Goal: Transaction & Acquisition: Download file/media

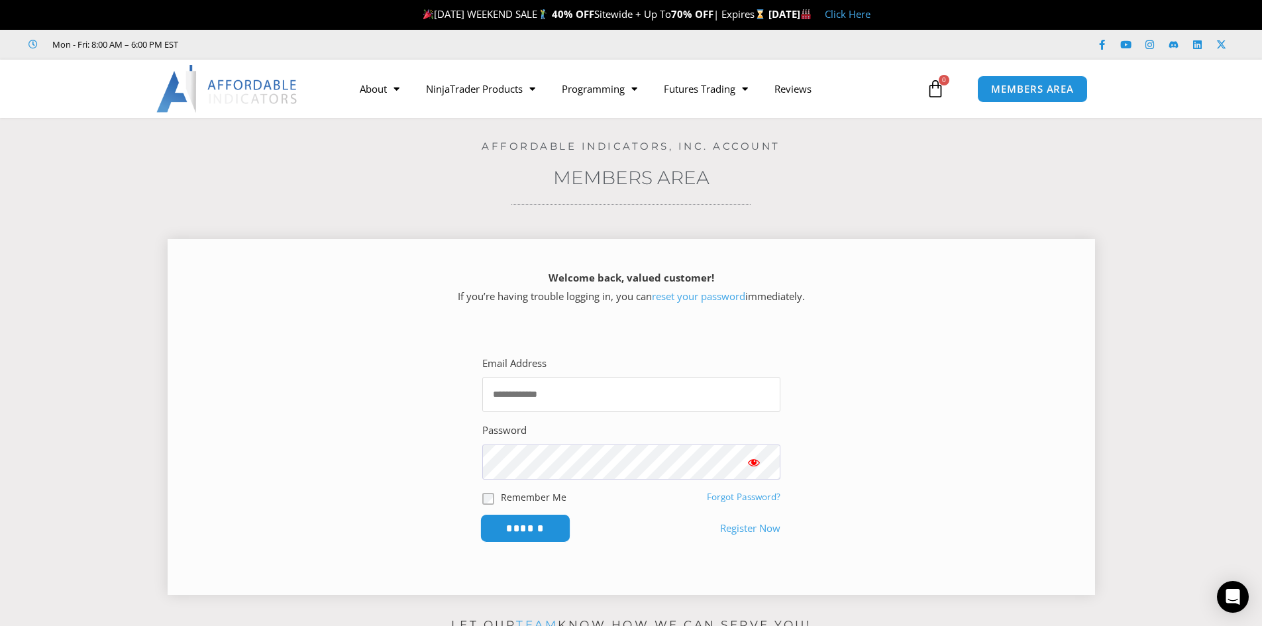
type input "**********"
click at [529, 527] on input "******" at bounding box center [525, 528] width 91 height 28
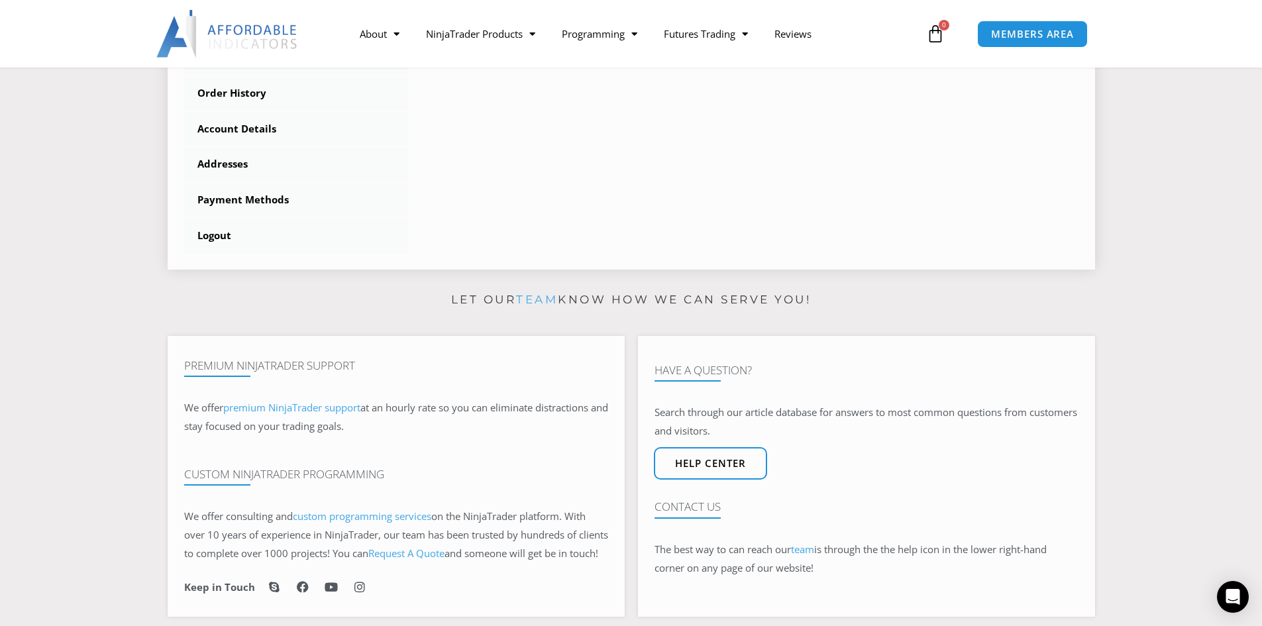
scroll to position [331, 0]
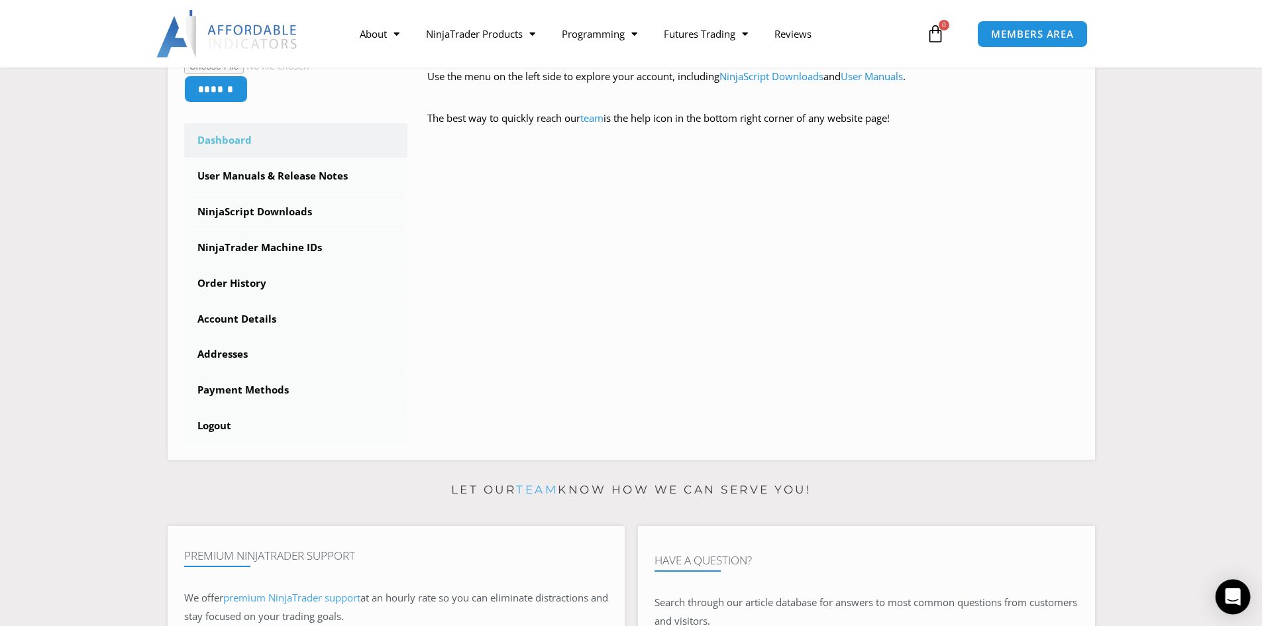
click at [1229, 598] on icon "Open Intercom Messenger" at bounding box center [1232, 596] width 15 height 17
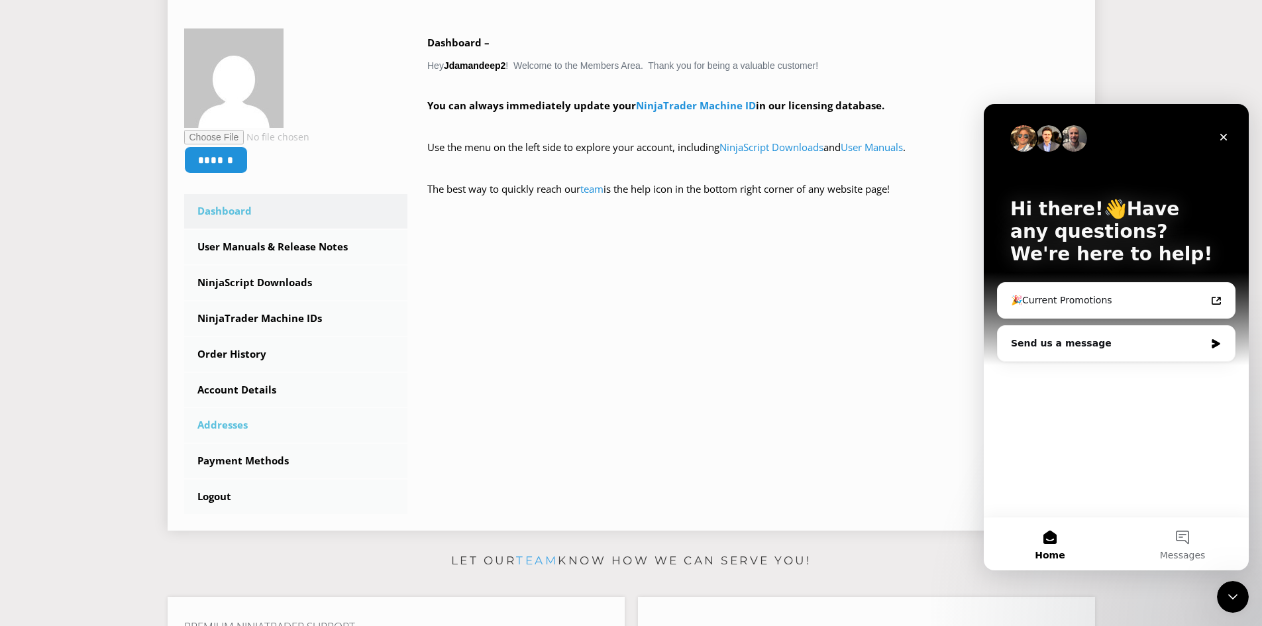
scroll to position [265, 0]
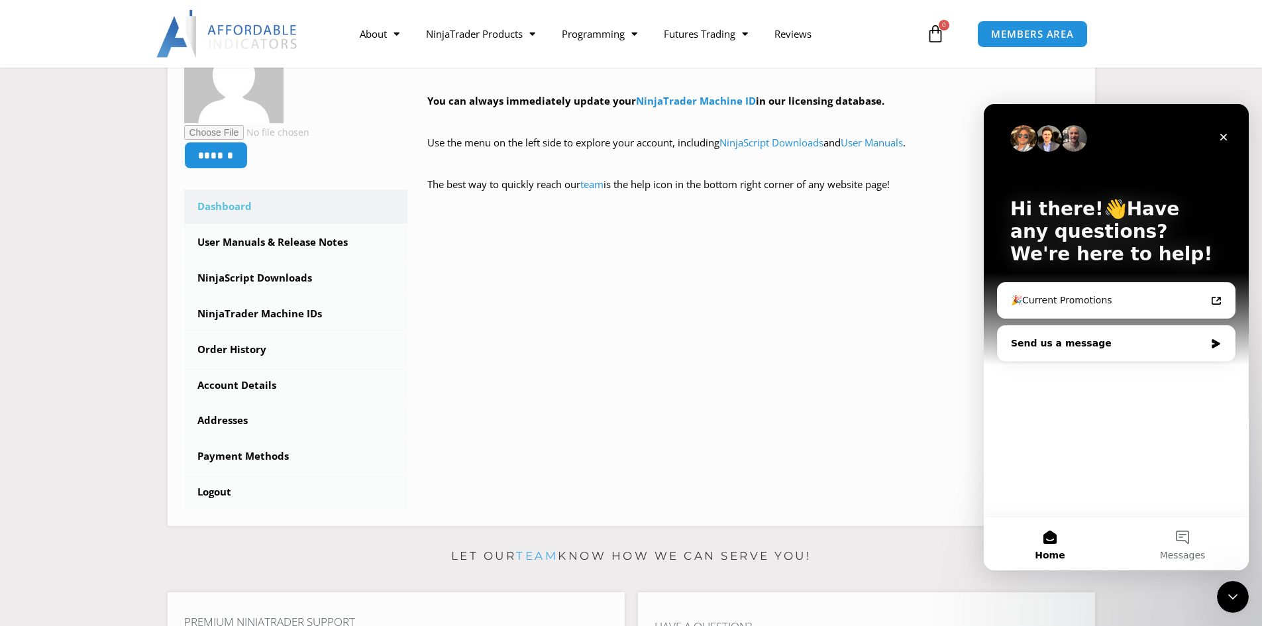
click at [1082, 357] on div "Send us a message" at bounding box center [1116, 343] width 237 height 35
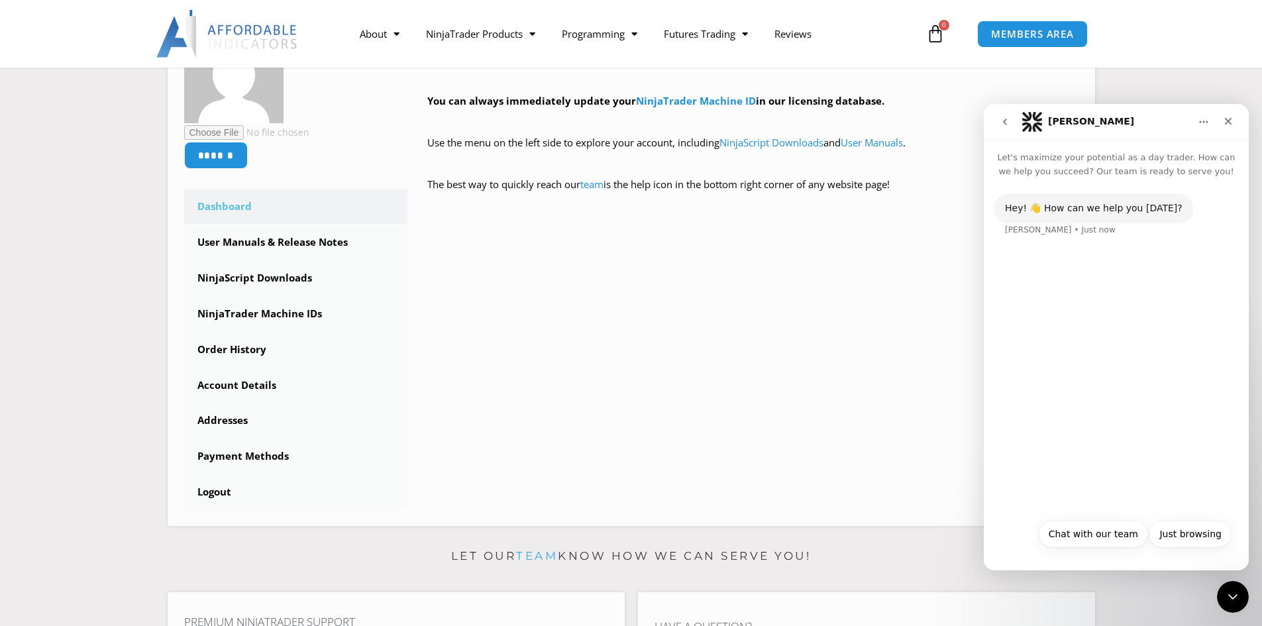
click at [1086, 462] on div "Hey! 👋 How can we help you today? Solomon • Just now" at bounding box center [1116, 345] width 265 height 334
click at [1094, 534] on button "Chat with our team" at bounding box center [1093, 534] width 109 height 26
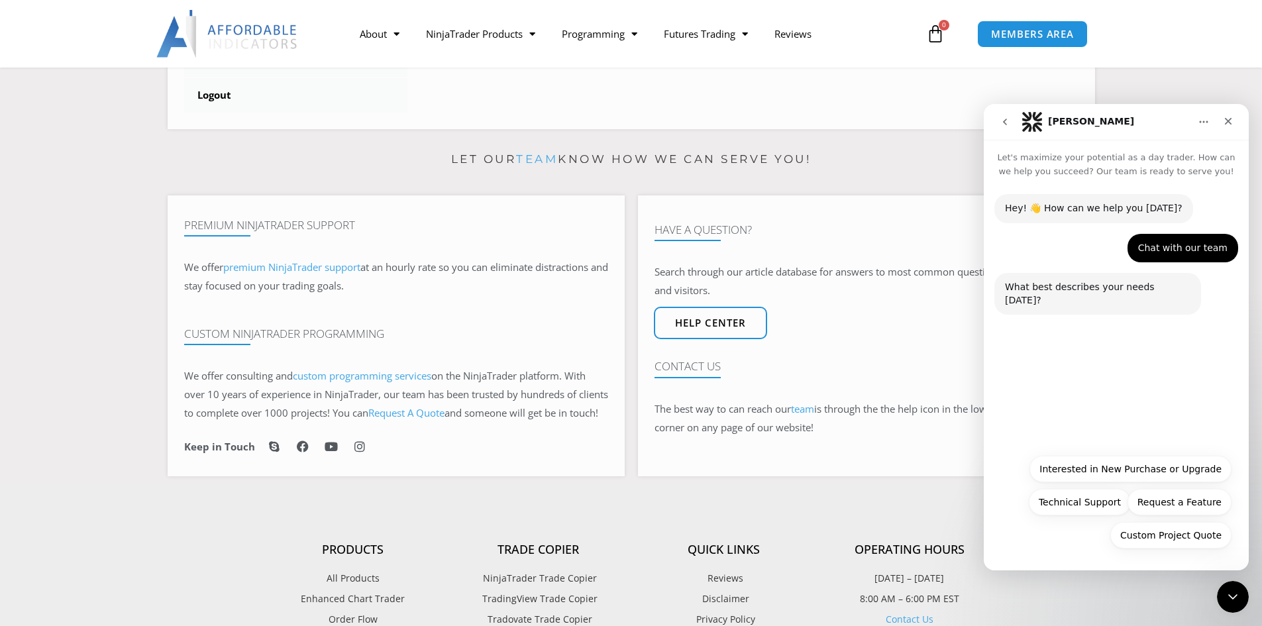
scroll to position [662, 0]
click at [1227, 127] on div "Close" at bounding box center [1228, 121] width 24 height 24
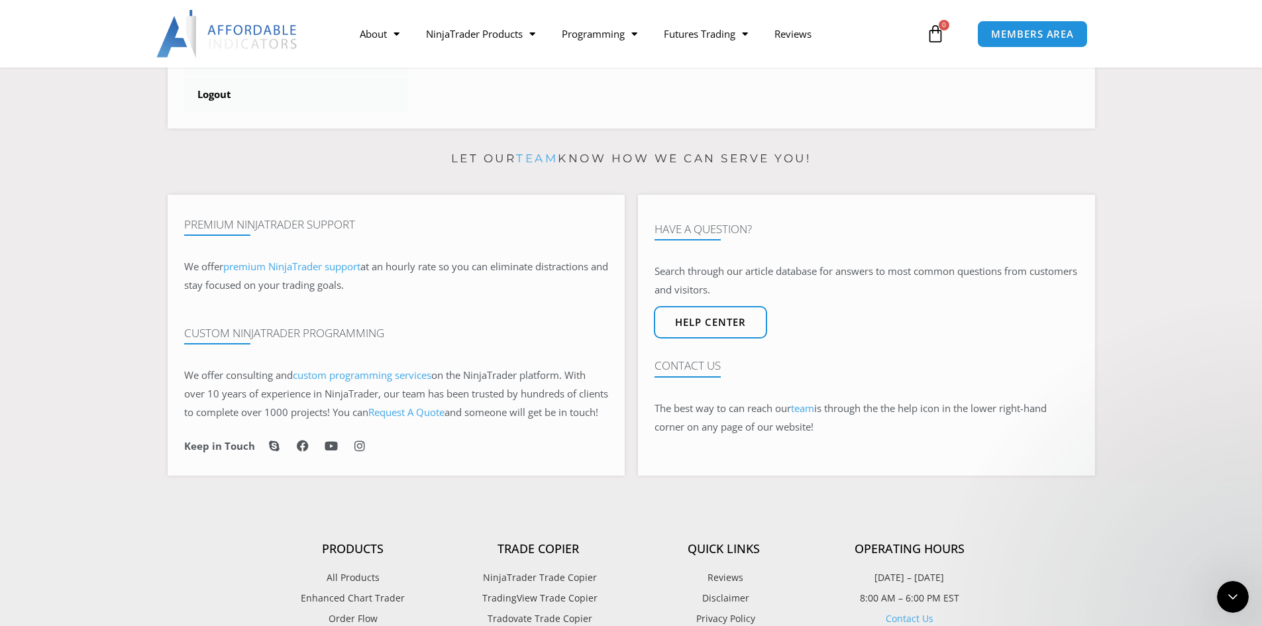
scroll to position [0, 0]
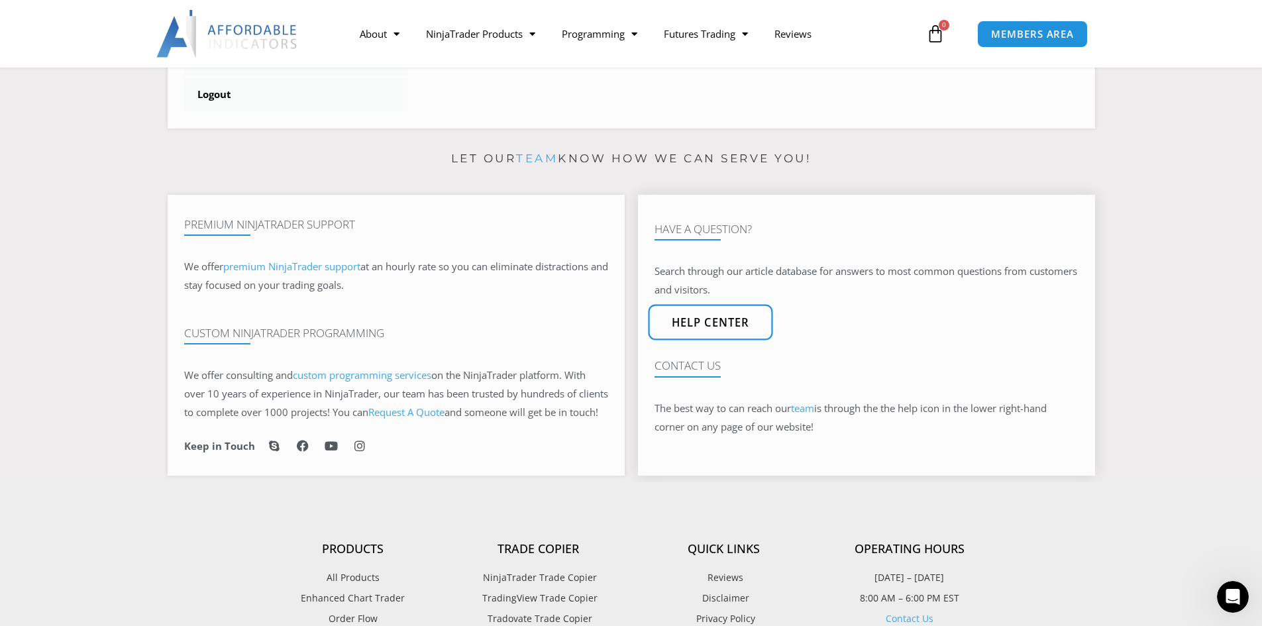
click at [741, 329] on span "Help center" at bounding box center [710, 322] width 78 height 11
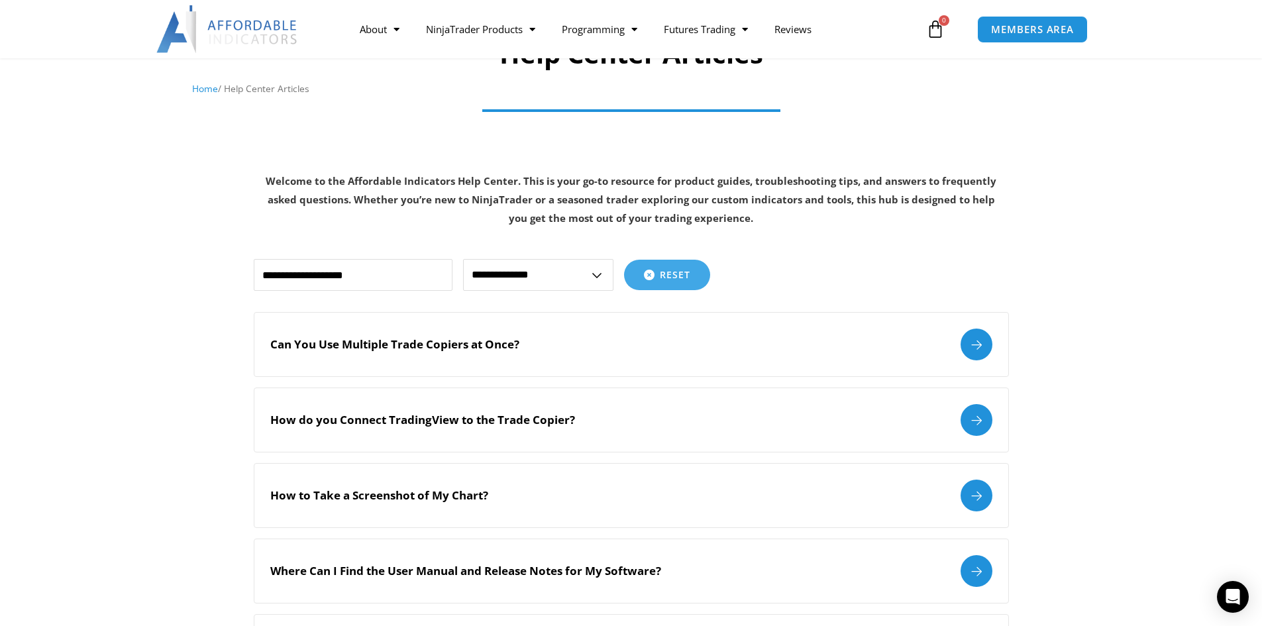
scroll to position [132, 0]
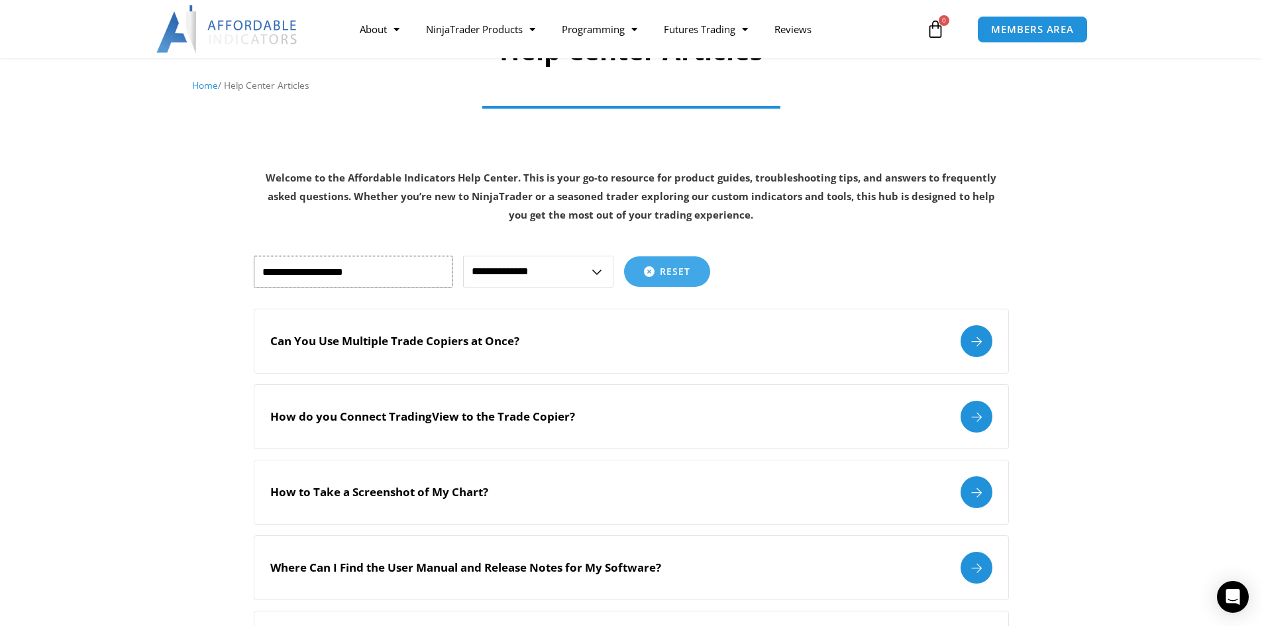
click at [374, 275] on input "text" at bounding box center [353, 272] width 199 height 32
type input "****"
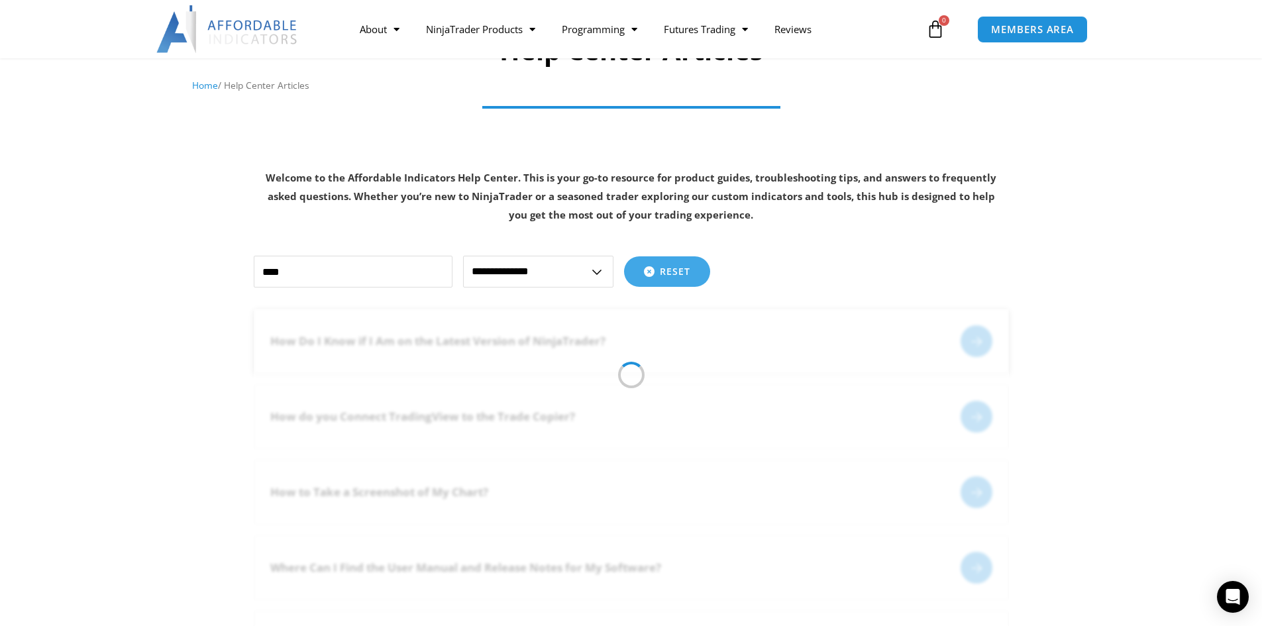
click at [980, 344] on div at bounding box center [976, 341] width 32 height 32
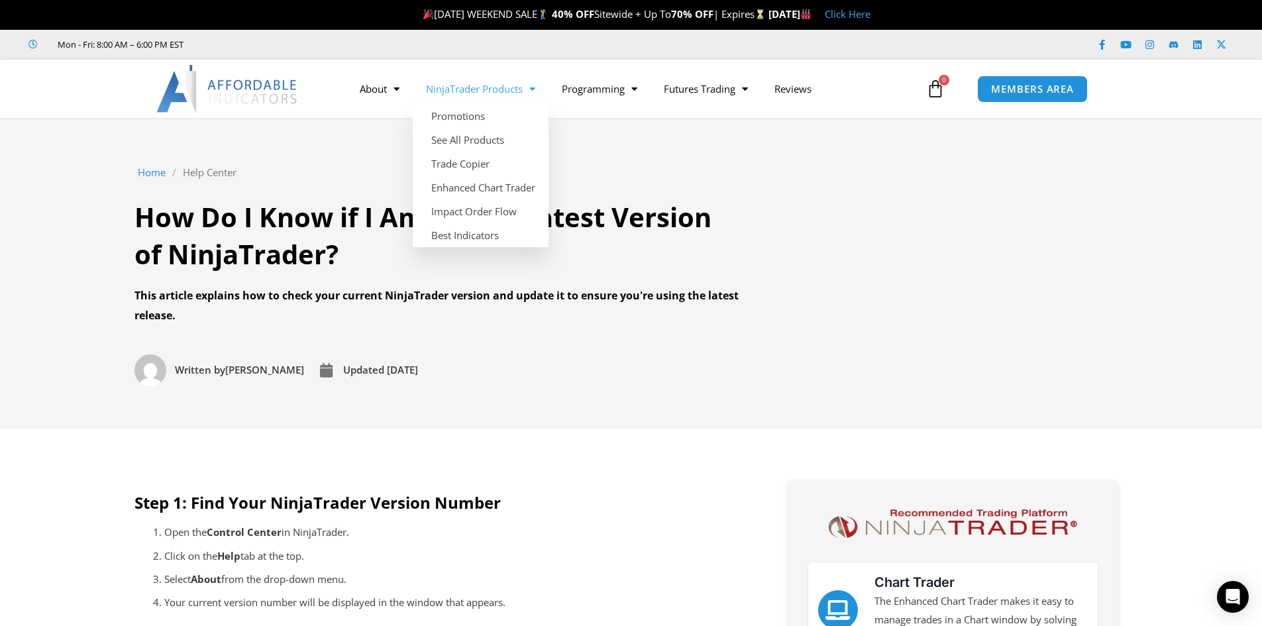
click at [529, 87] on span "Menu" at bounding box center [529, 89] width 13 height 23
click at [532, 88] on span "Menu" at bounding box center [529, 89] width 13 height 23
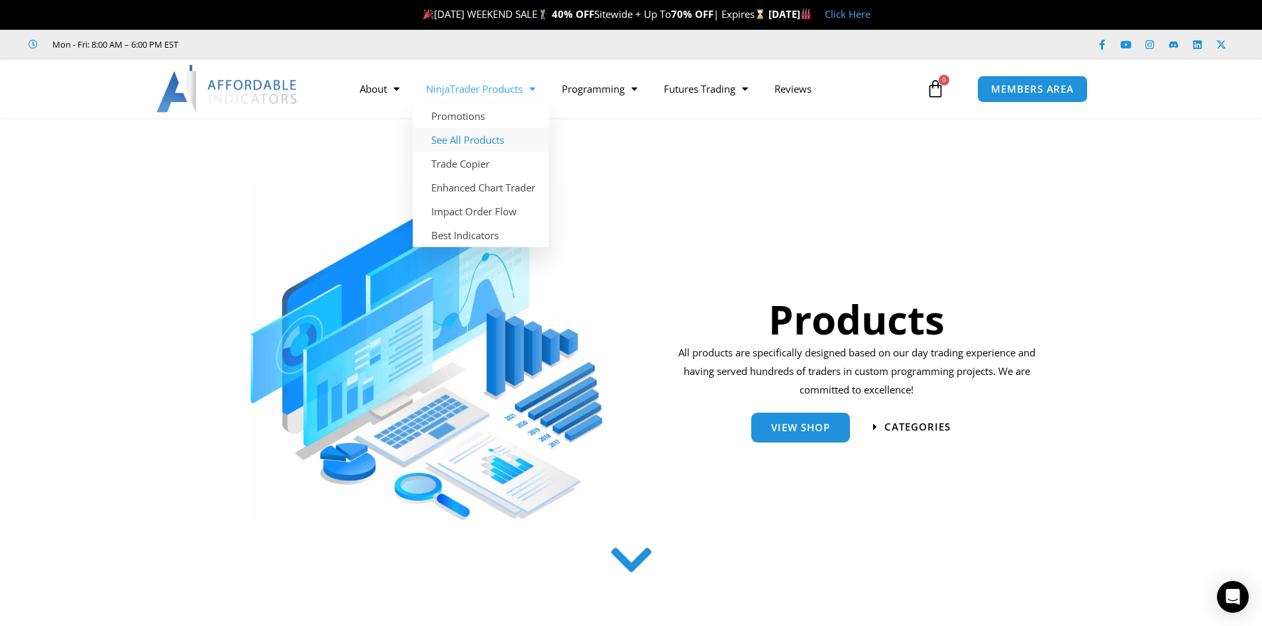
click at [495, 140] on link "See All Products" at bounding box center [481, 140] width 136 height 24
click at [481, 166] on link "Trade Copier" at bounding box center [481, 164] width 136 height 24
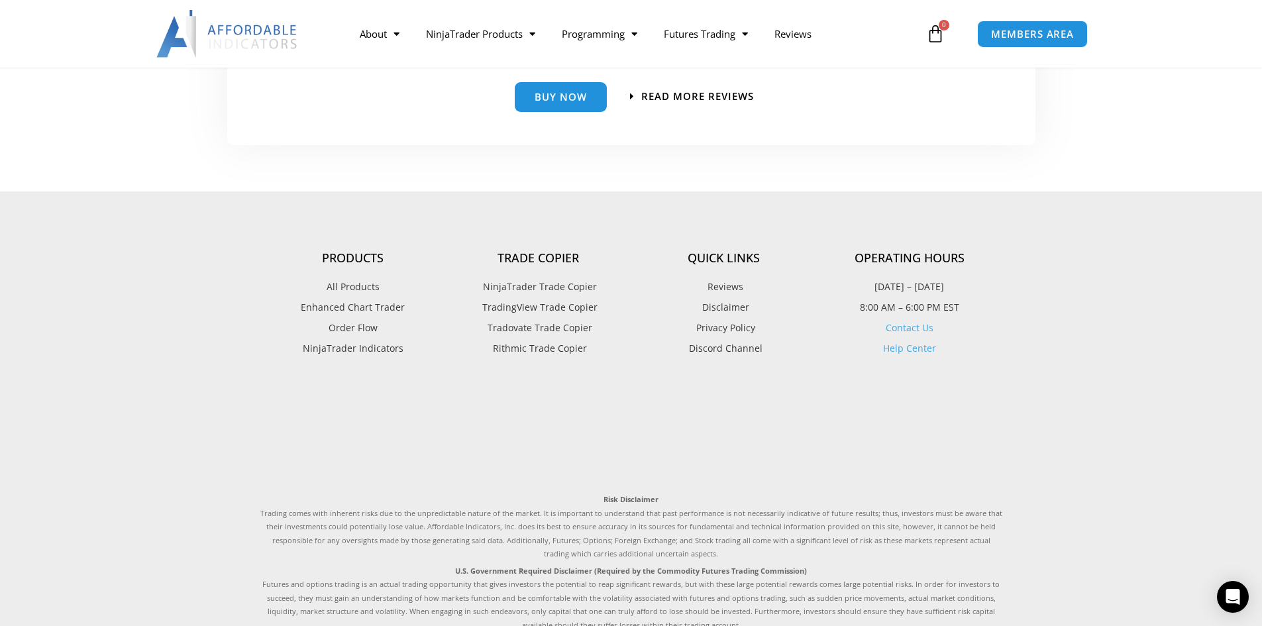
scroll to position [3113, 0]
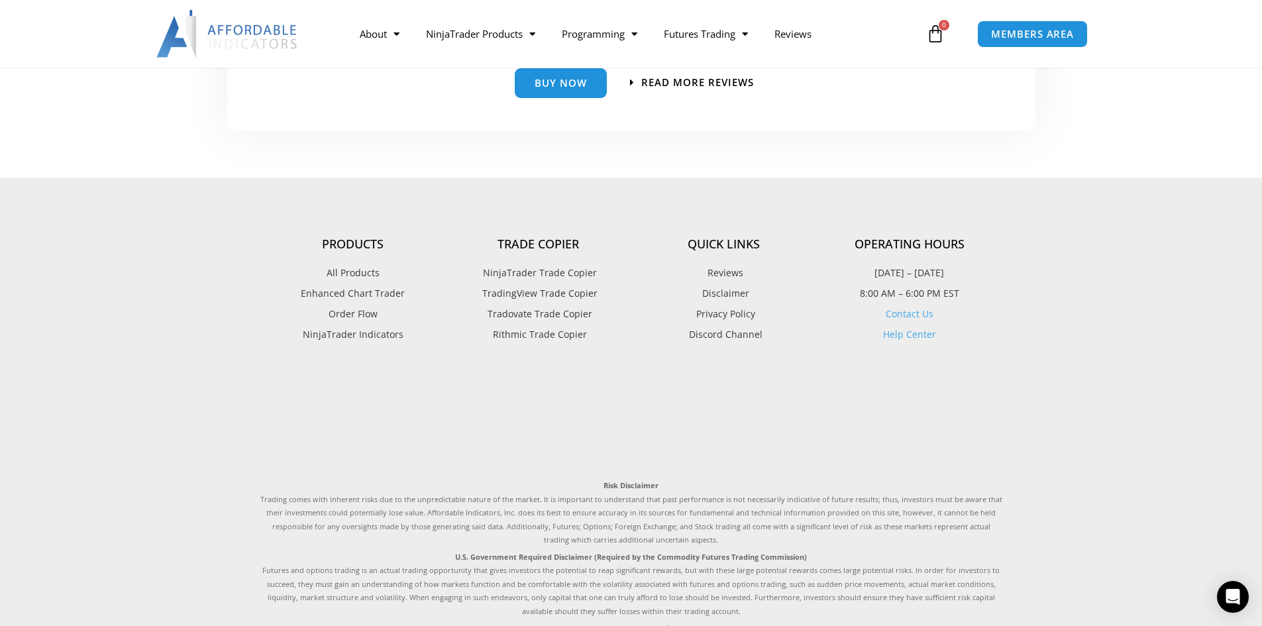
click at [895, 334] on link "Help Center" at bounding box center [909, 334] width 53 height 13
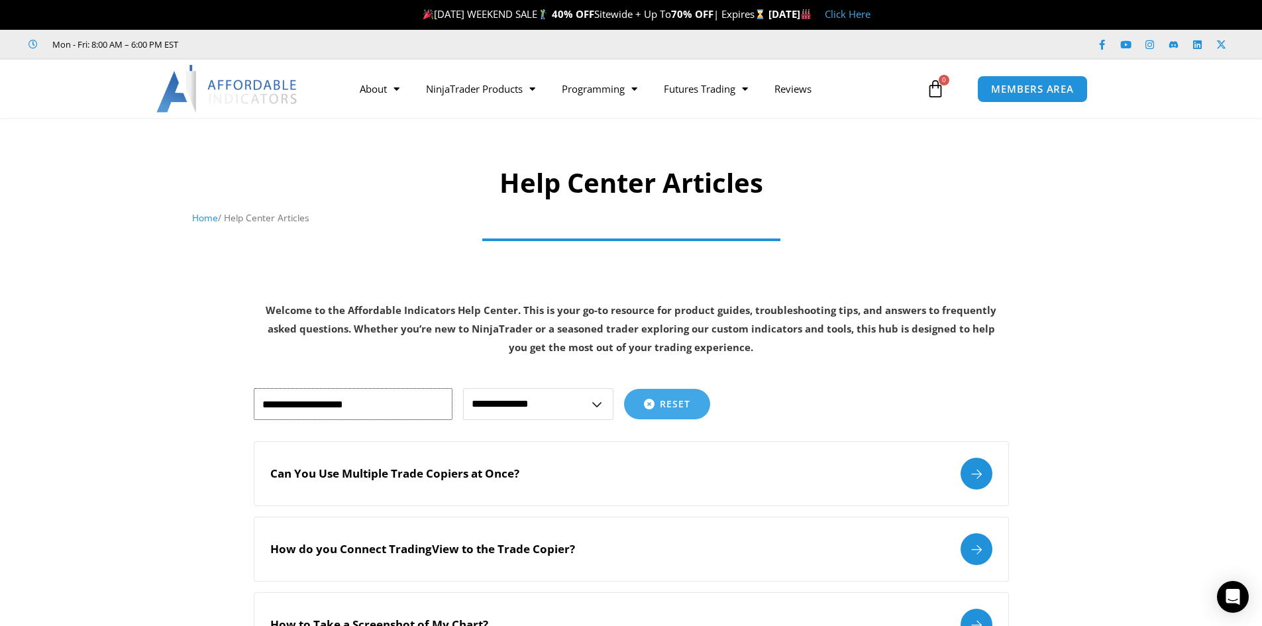
click at [355, 399] on input "text" at bounding box center [353, 404] width 199 height 32
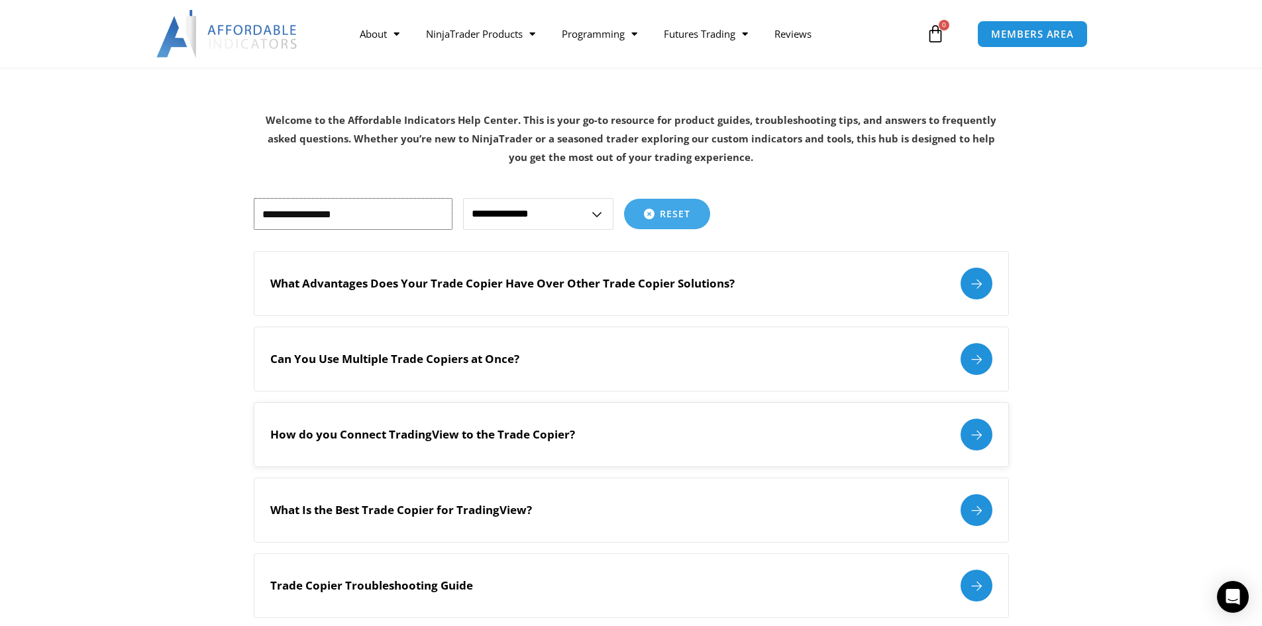
scroll to position [265, 0]
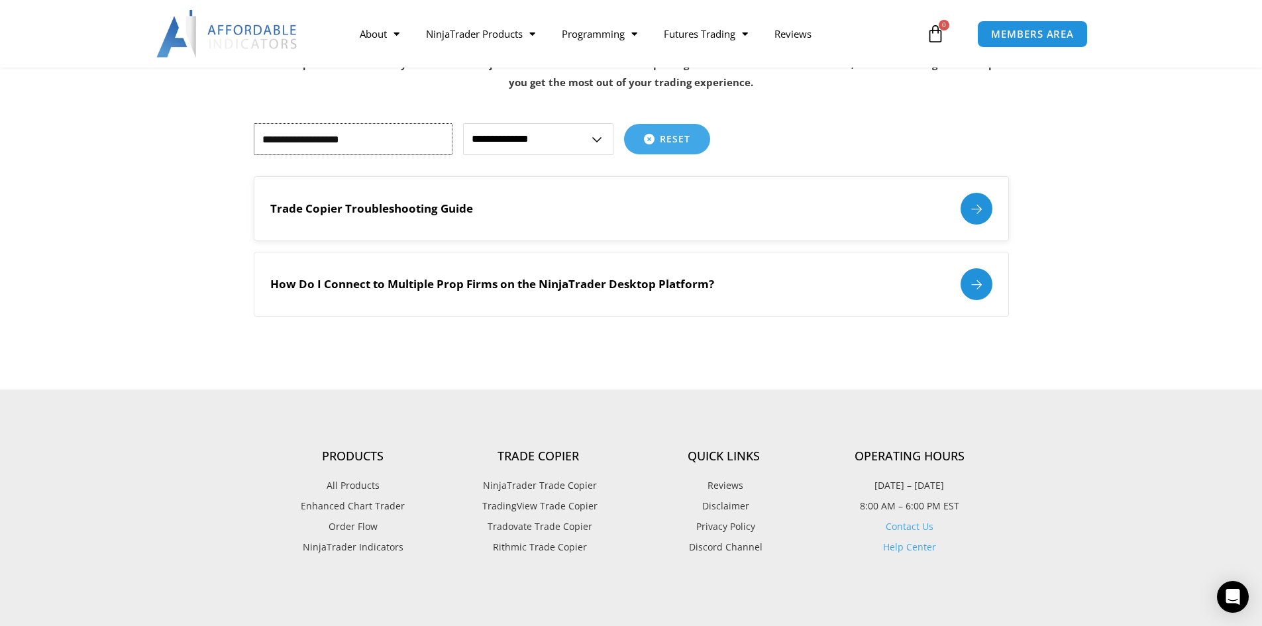
type input "**********"
click at [395, 213] on h2 "Trade Copier Troubleshooting Guide" at bounding box center [371, 208] width 203 height 15
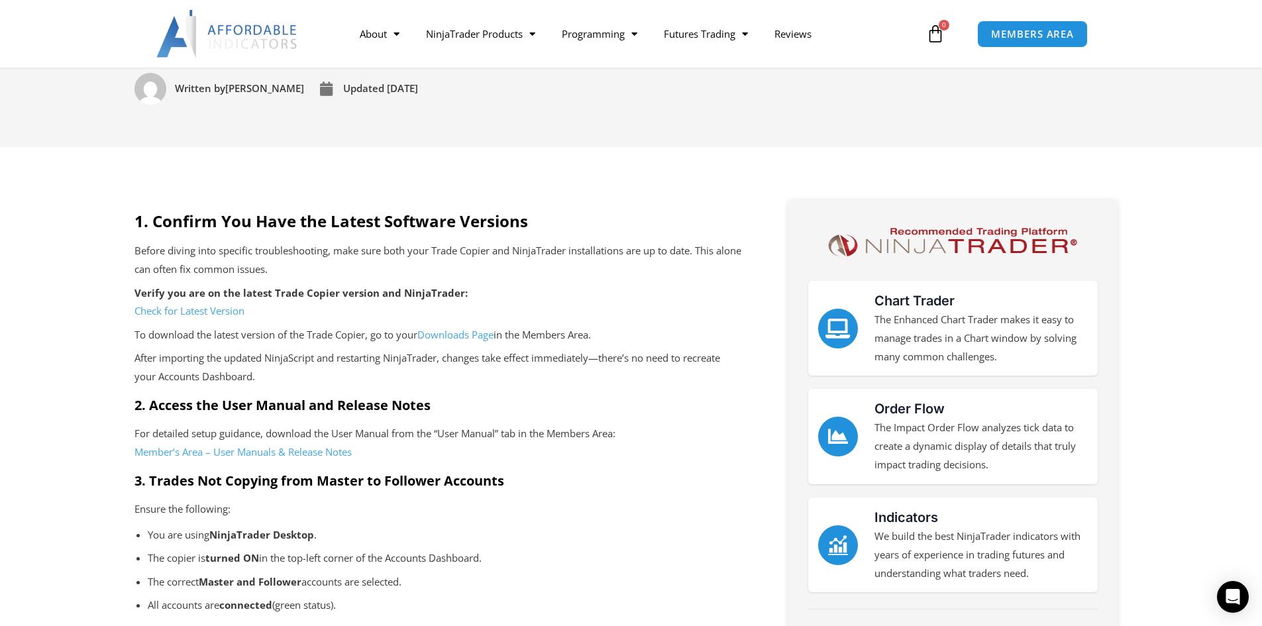
scroll to position [199, 0]
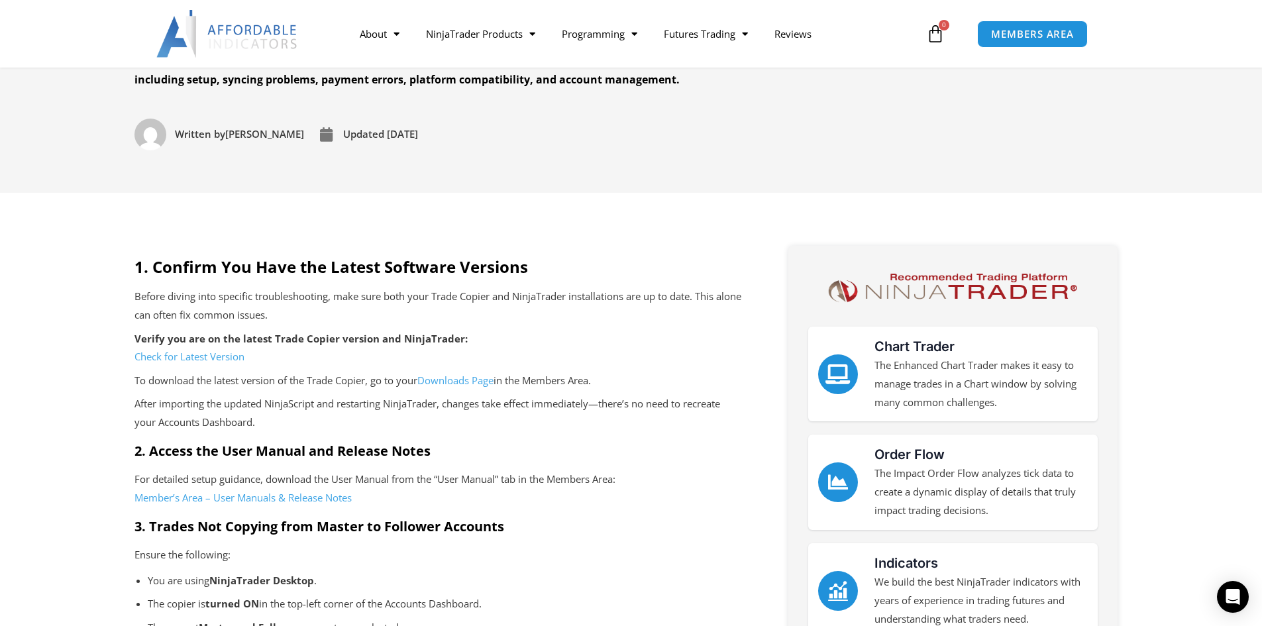
click at [185, 360] on link "Check for Latest Version" at bounding box center [189, 356] width 110 height 13
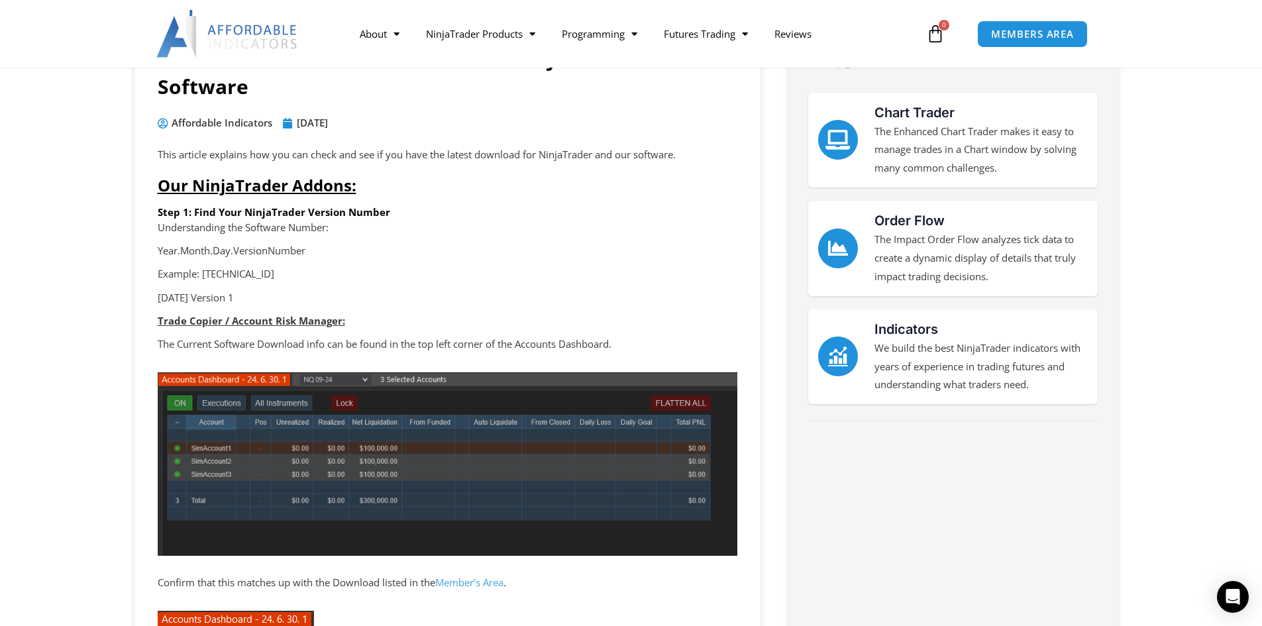
scroll to position [132, 0]
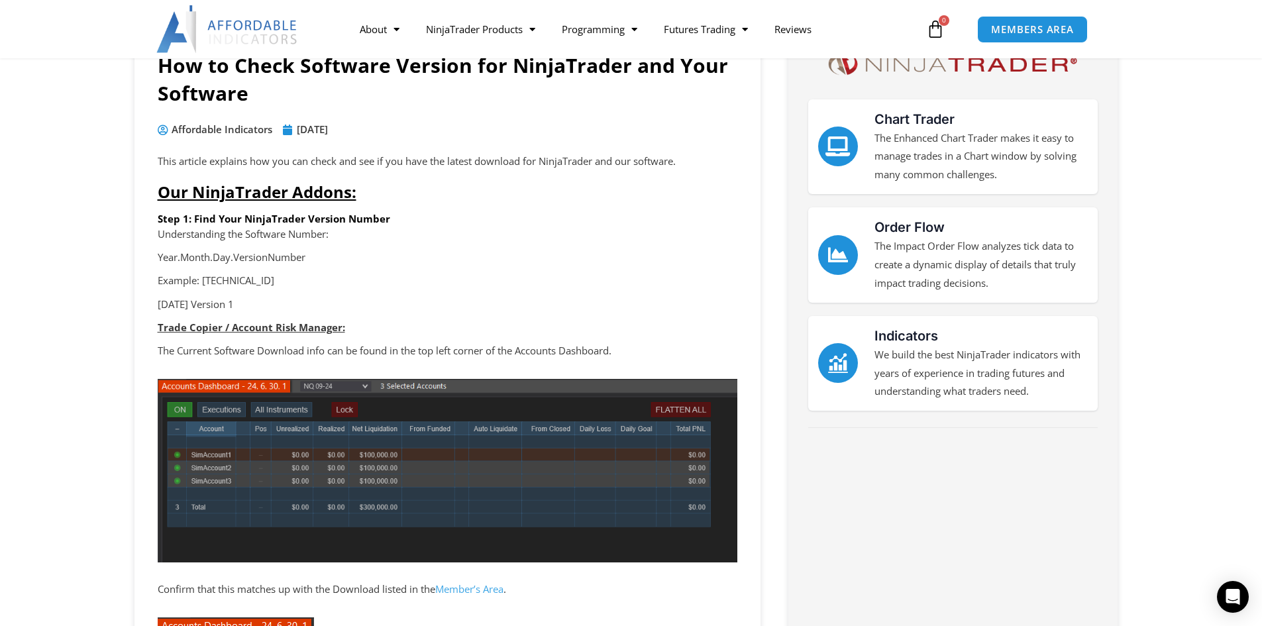
click at [468, 589] on link "Member’s Area" at bounding box center [469, 588] width 68 height 13
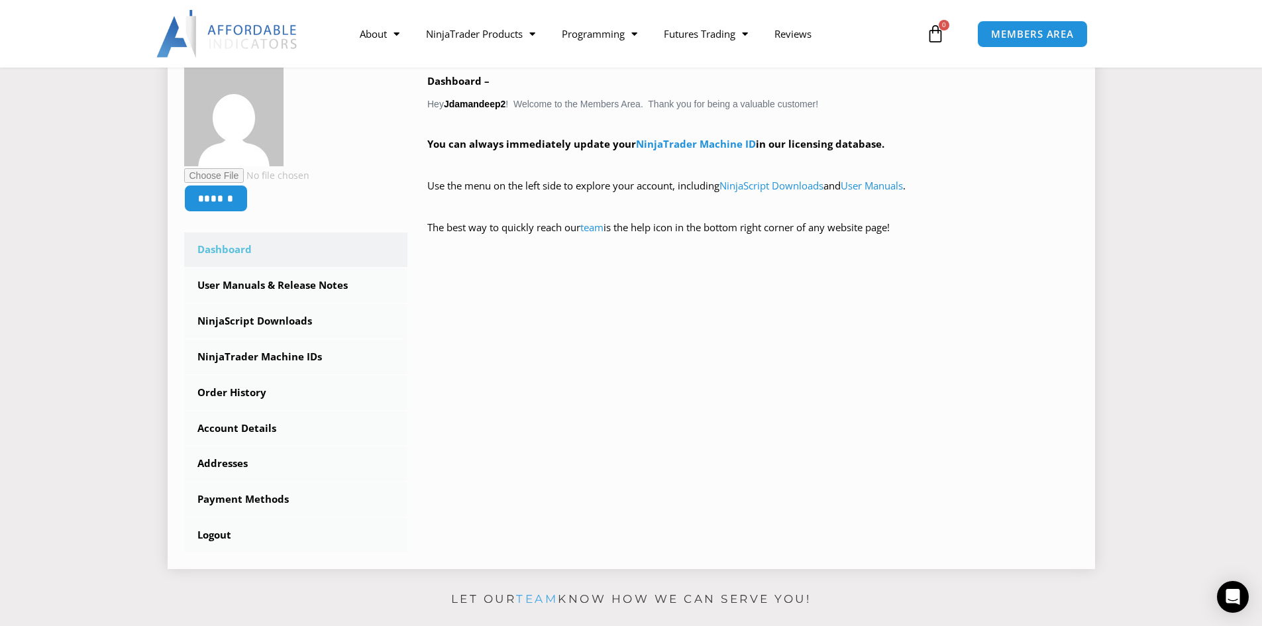
scroll to position [265, 0]
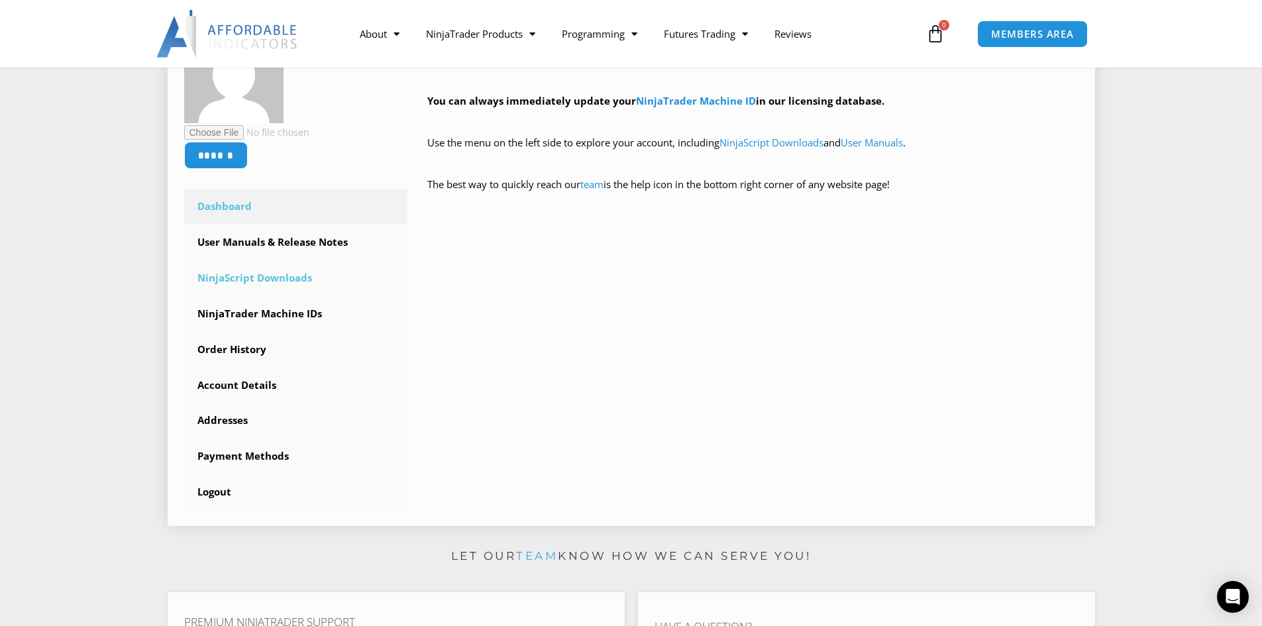
click at [268, 278] on link "NinjaScript Downloads" at bounding box center [296, 278] width 224 height 34
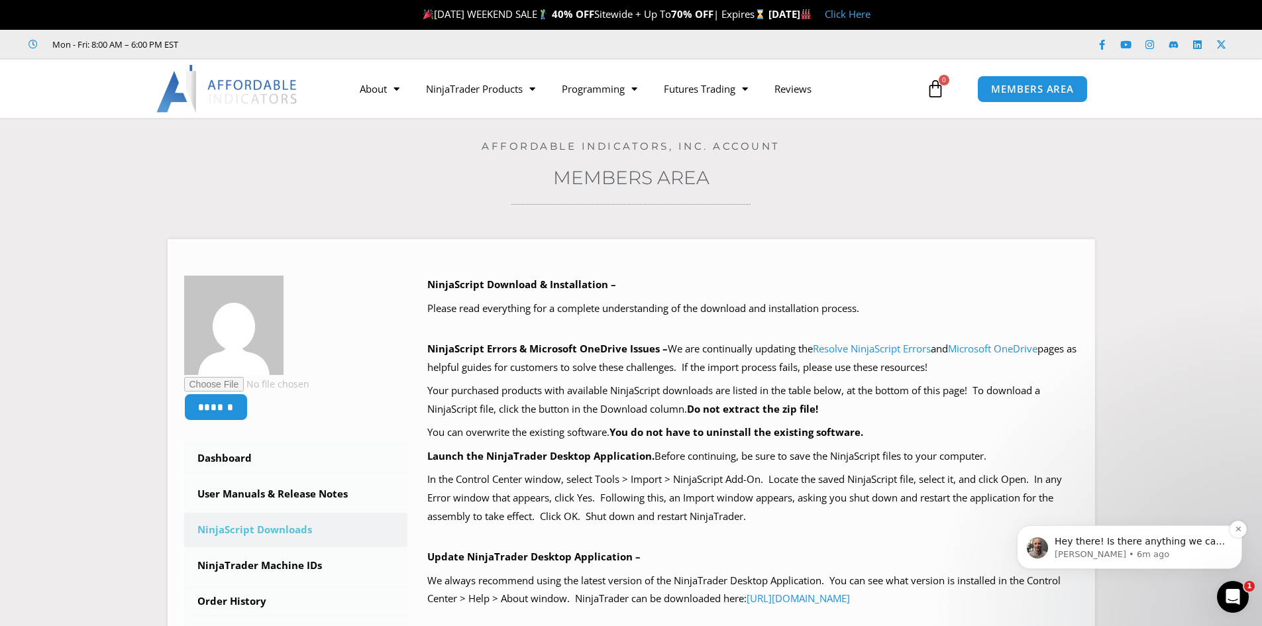
click at [1147, 546] on p "Hey there! Is there anything we can help you with tonight?" at bounding box center [1140, 541] width 171 height 13
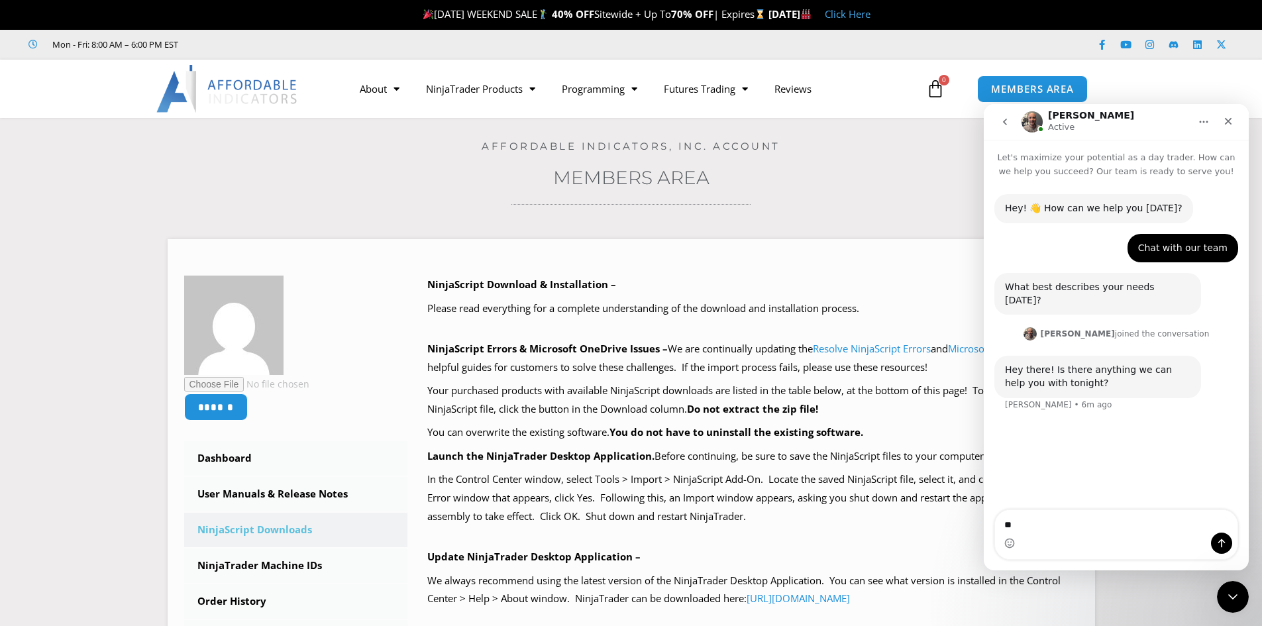
type textarea "*"
type textarea "**********"
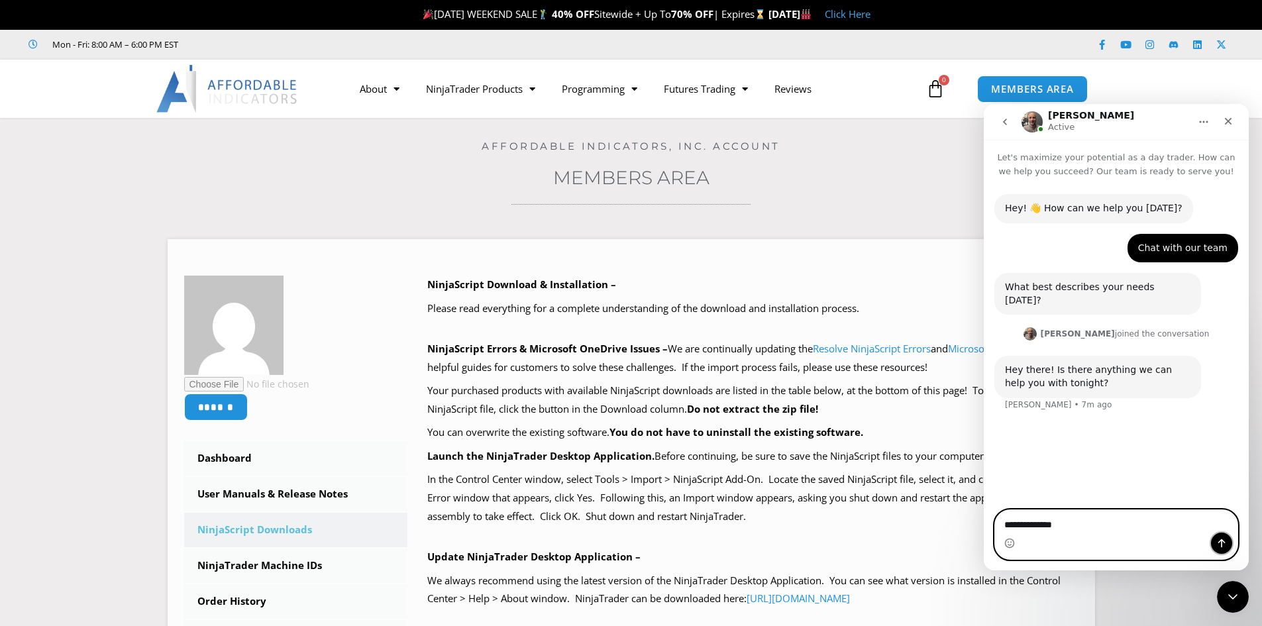
click at [1227, 540] on button "Send a message…" at bounding box center [1221, 543] width 21 height 21
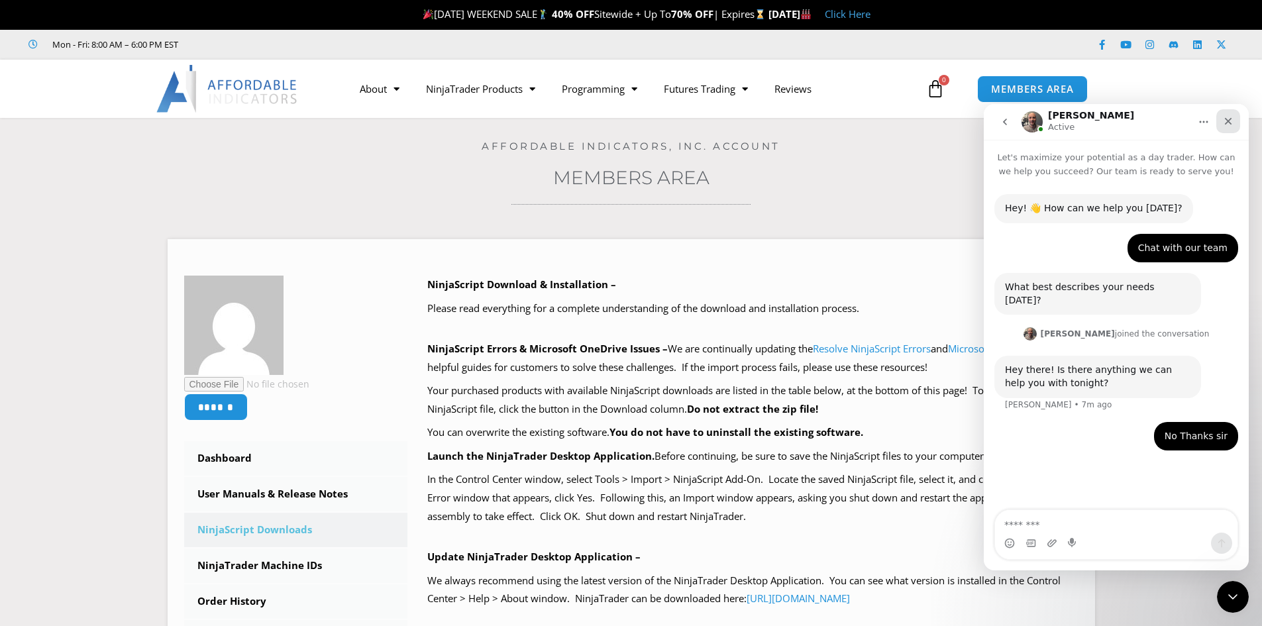
click at [1233, 123] on icon "Close" at bounding box center [1228, 121] width 11 height 11
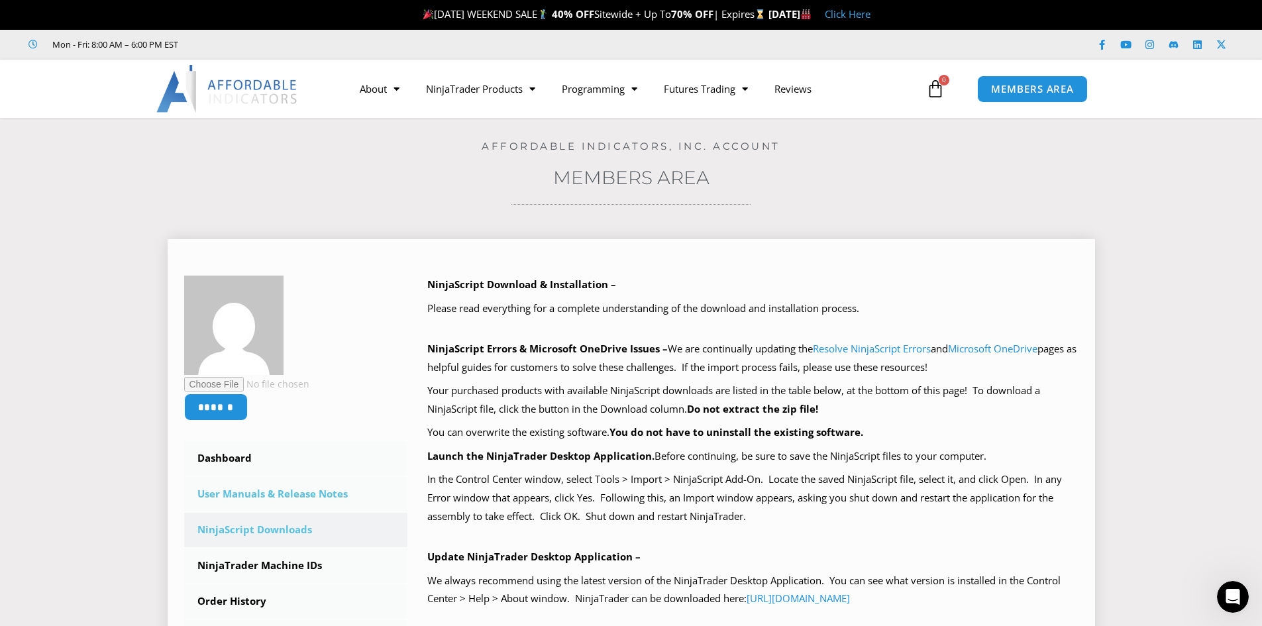
click at [264, 499] on link "User Manuals & Release Notes" at bounding box center [296, 494] width 224 height 34
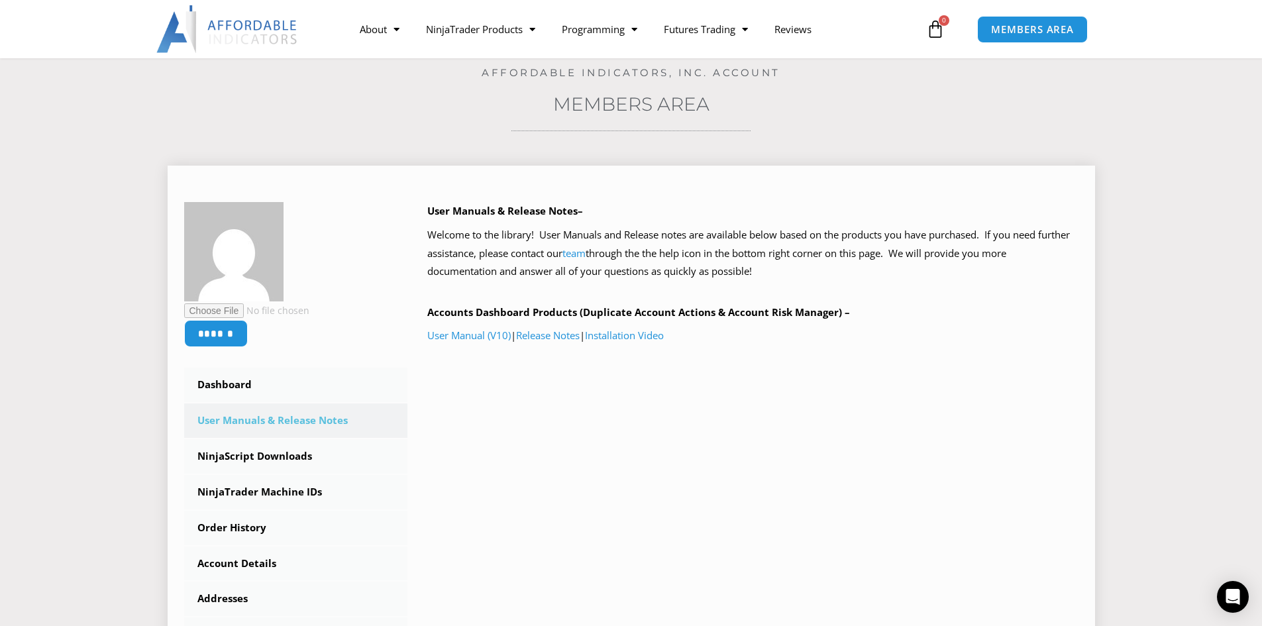
scroll to position [66, 0]
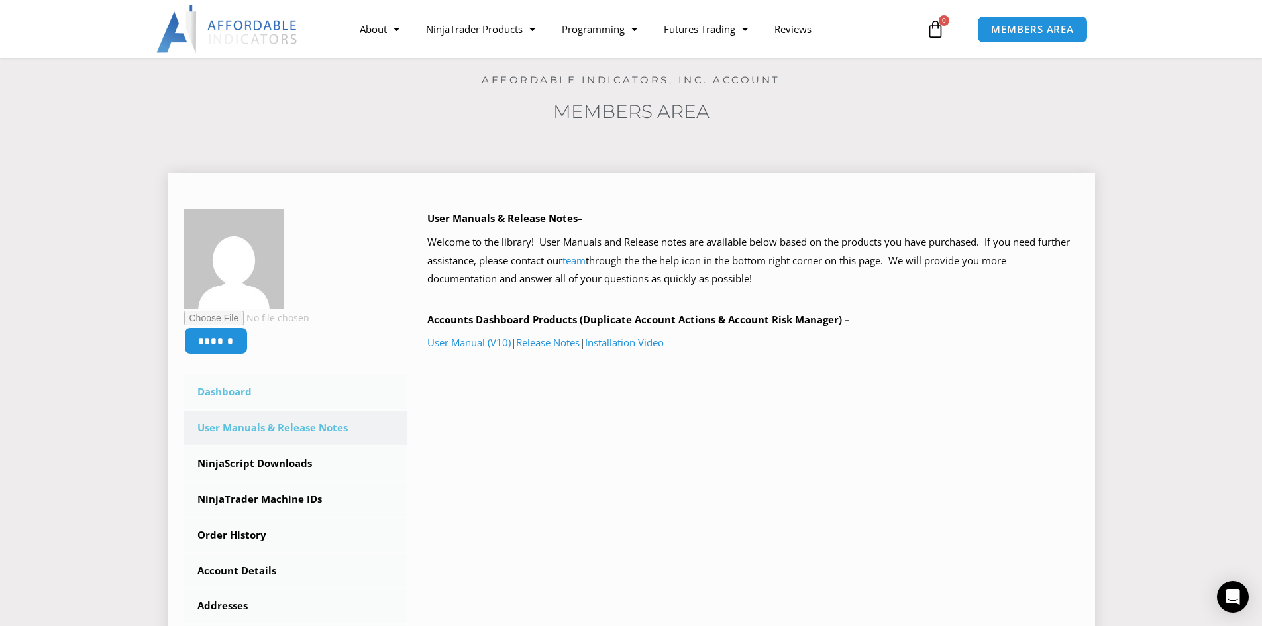
click at [231, 389] on link "Dashboard" at bounding box center [296, 392] width 224 height 34
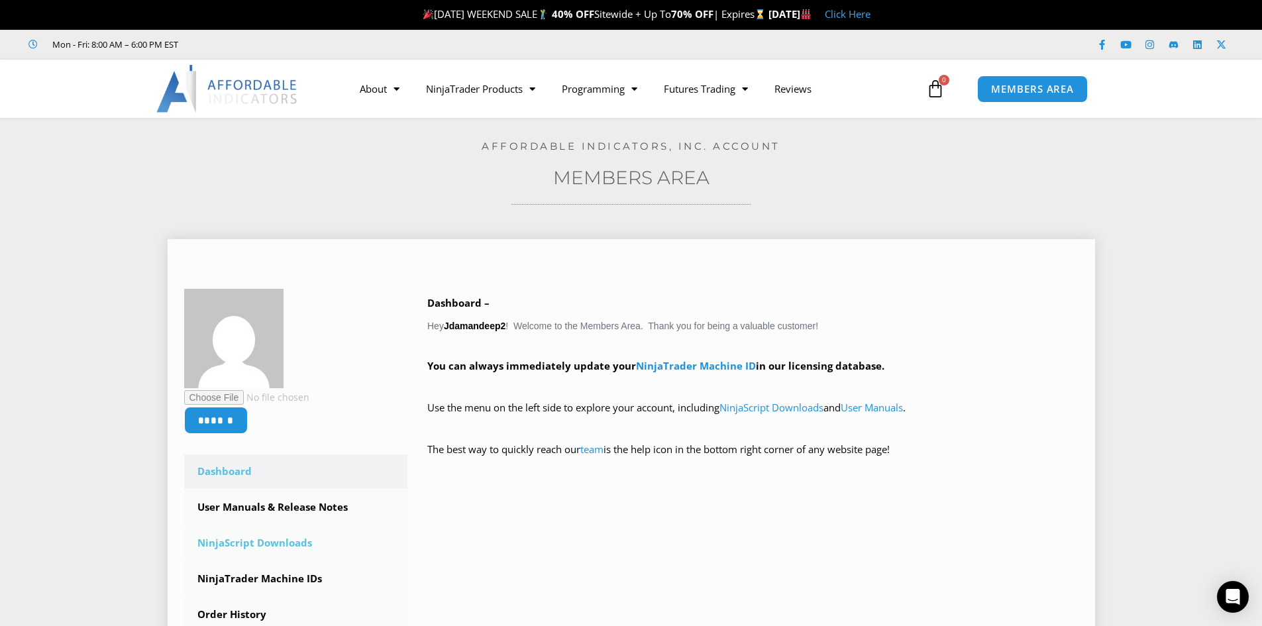
click at [265, 541] on link "NinjaScript Downloads" at bounding box center [296, 543] width 224 height 34
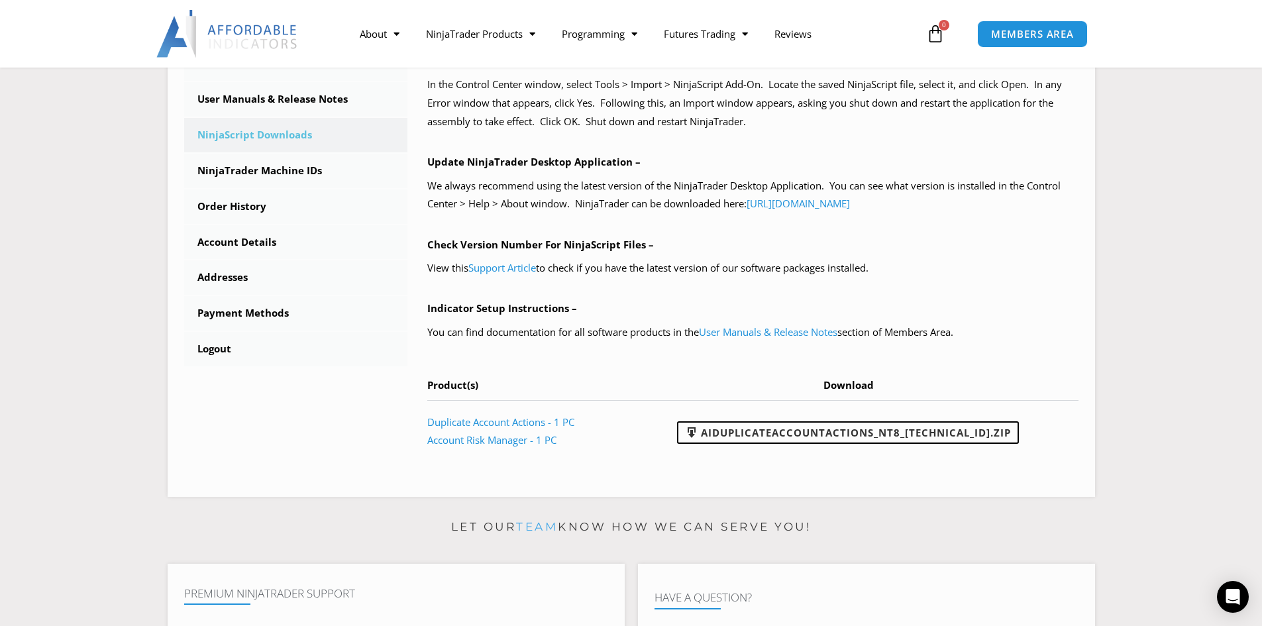
scroll to position [397, 0]
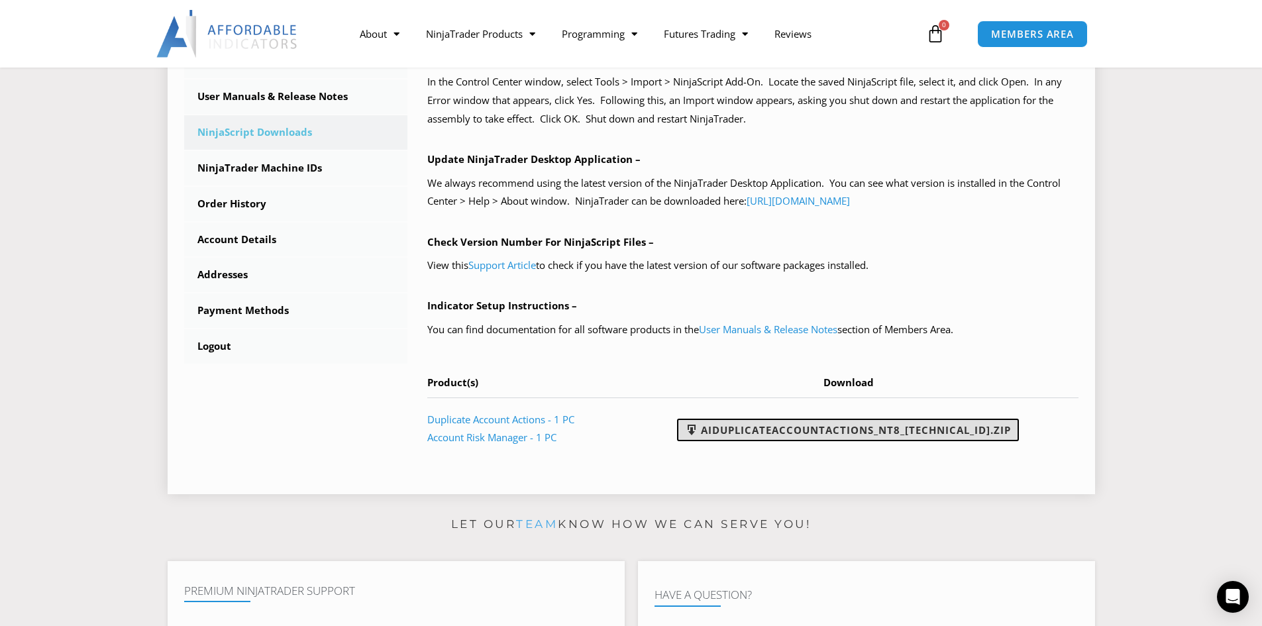
click at [798, 427] on link "AIDuplicateAccountActions_NT8_25.2.5.1.zip" at bounding box center [848, 430] width 342 height 23
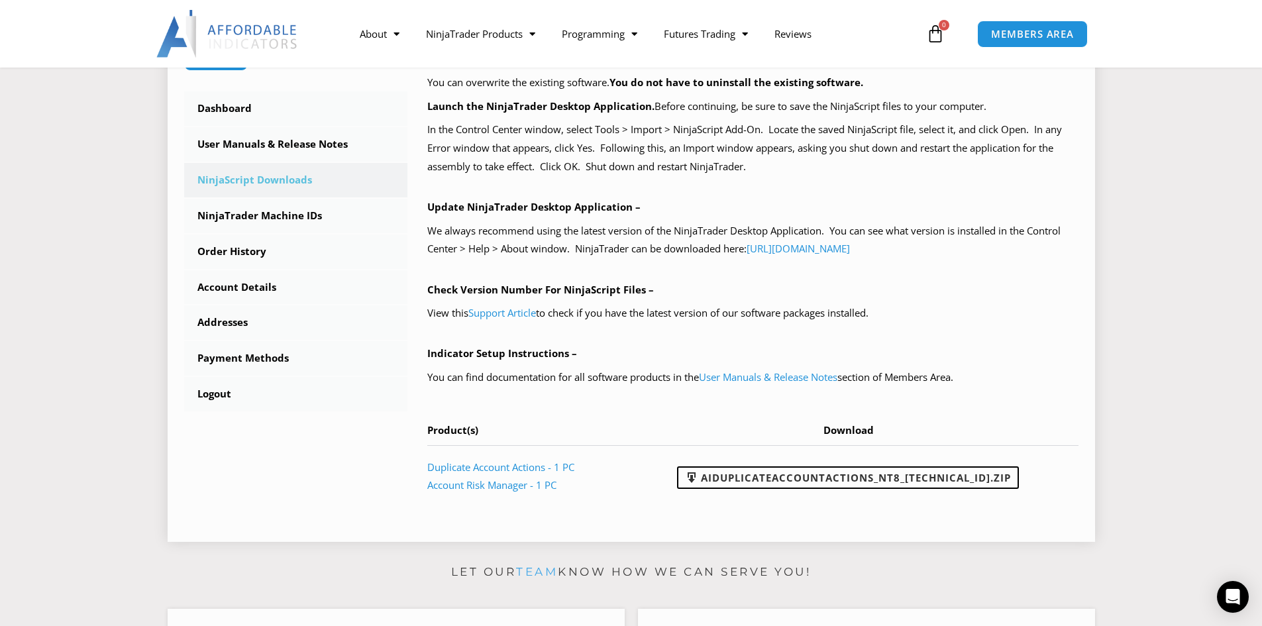
scroll to position [329, 0]
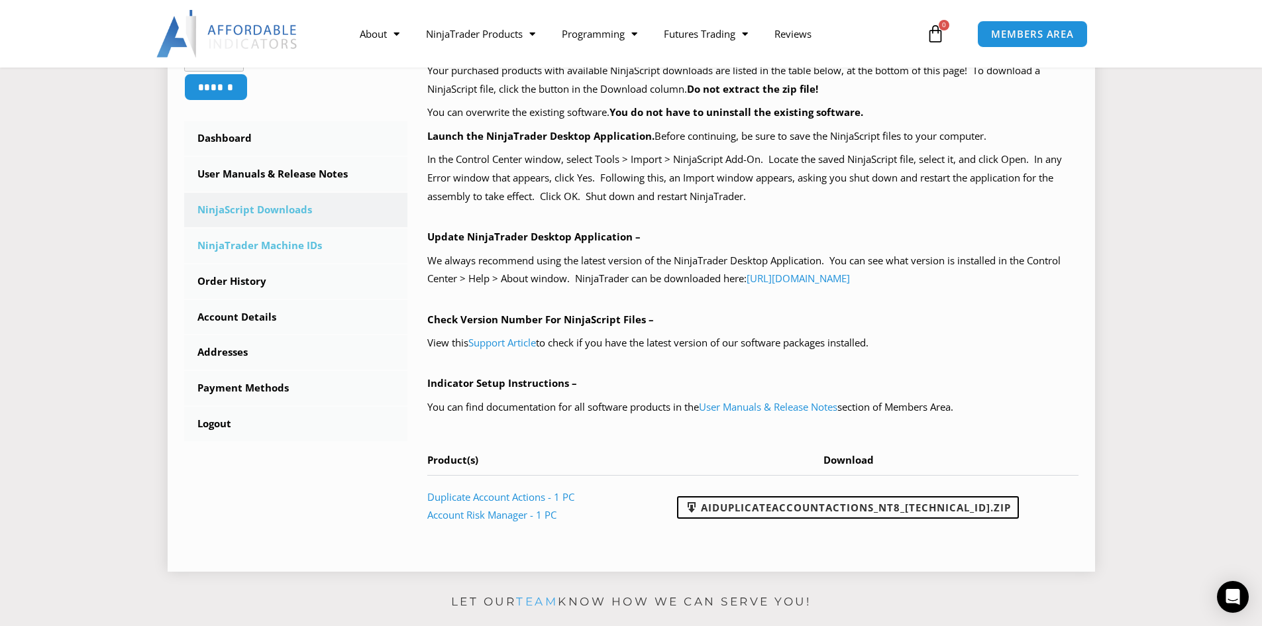
click at [280, 246] on link "NinjaTrader Machine IDs" at bounding box center [296, 246] width 224 height 34
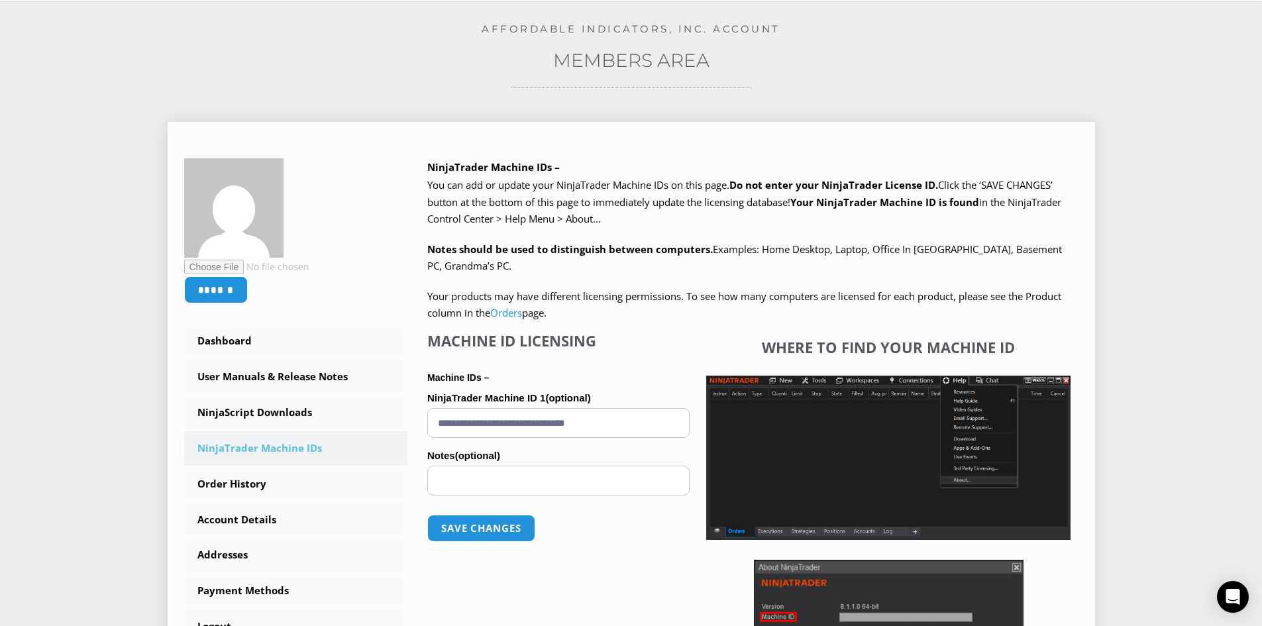
scroll to position [331, 0]
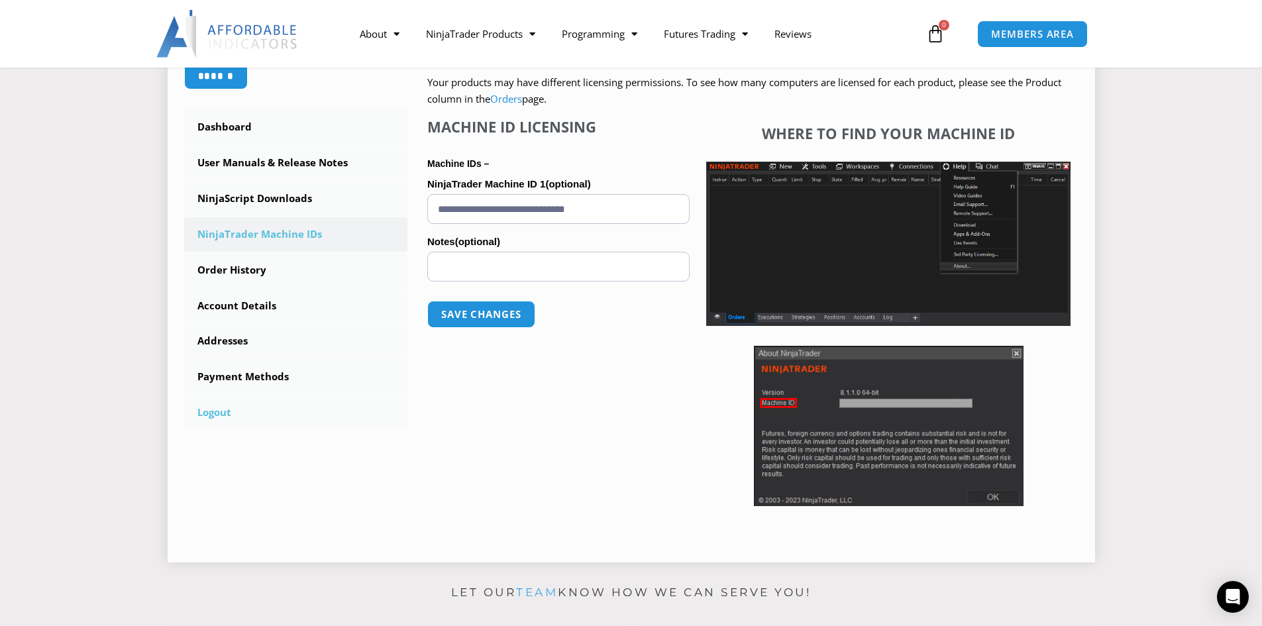
click at [221, 410] on link "Logout" at bounding box center [296, 412] width 224 height 34
click at [218, 412] on link "Logout" at bounding box center [296, 412] width 224 height 34
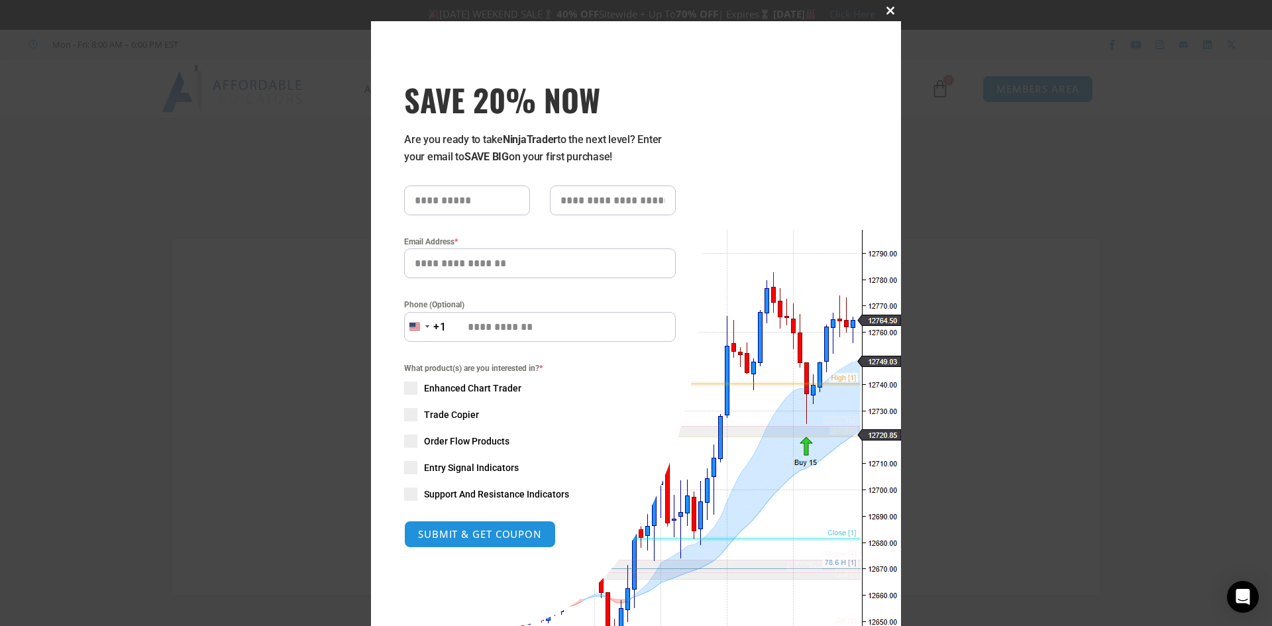
type input "**********"
click at [887, 9] on span at bounding box center [890, 11] width 21 height 8
